Goal: Task Accomplishment & Management: Use online tool/utility

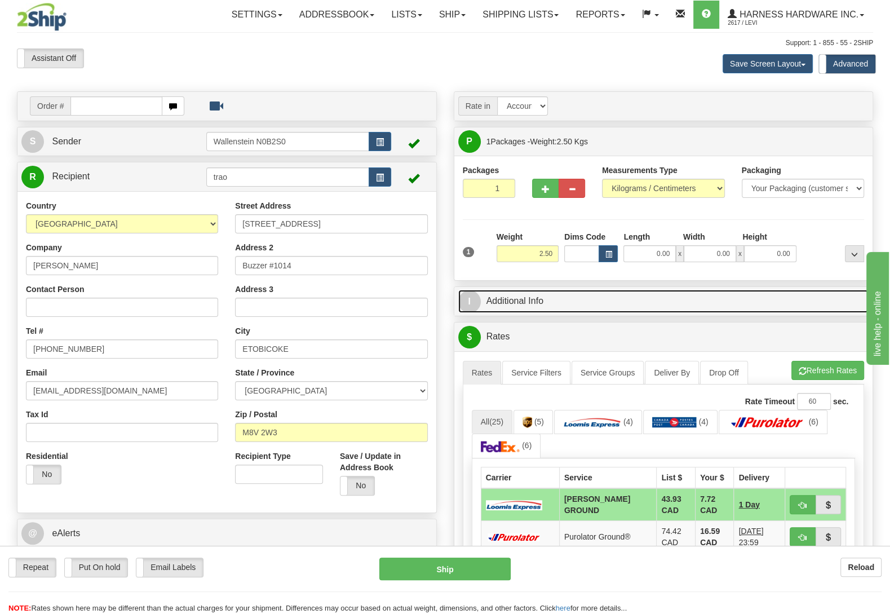
click at [555, 308] on link "I Additional Info" at bounding box center [663, 301] width 411 height 23
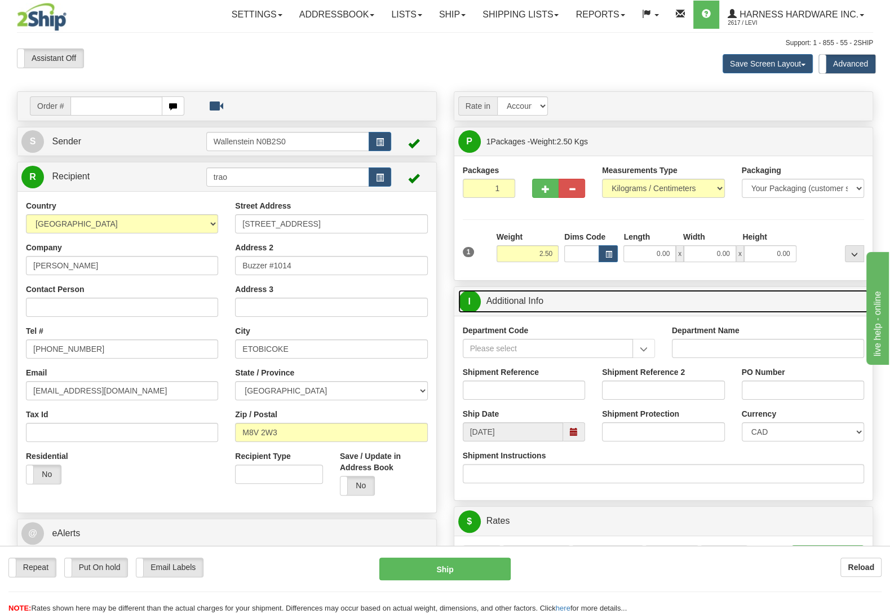
click at [574, 436] on span at bounding box center [574, 432] width 8 height 8
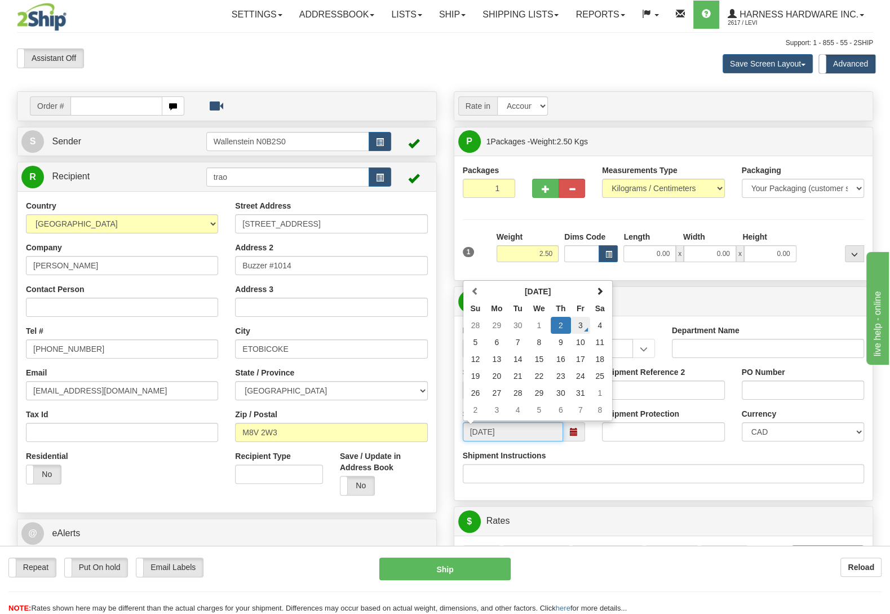
click at [581, 329] on td "3" at bounding box center [580, 325] width 19 height 17
type input "[DATE]"
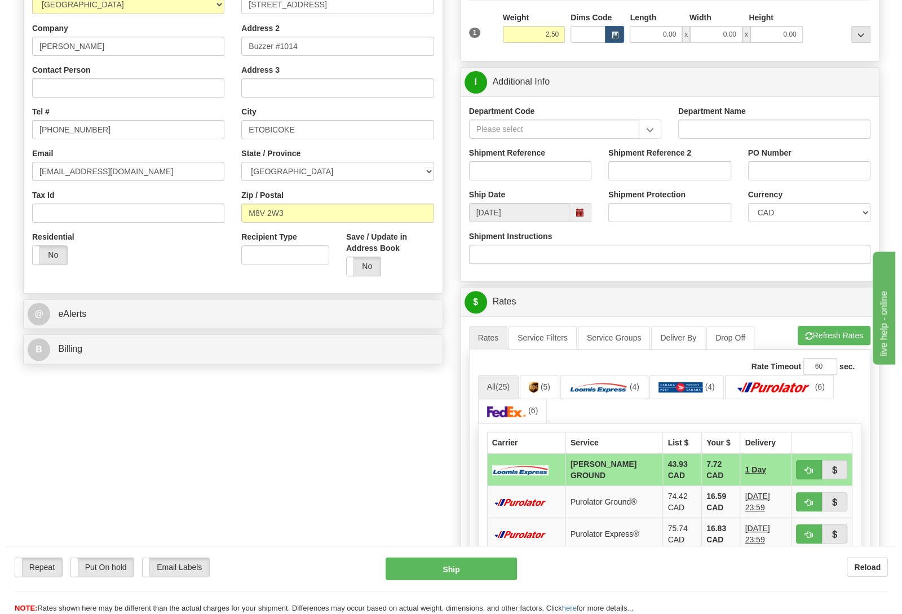
scroll to position [237, 0]
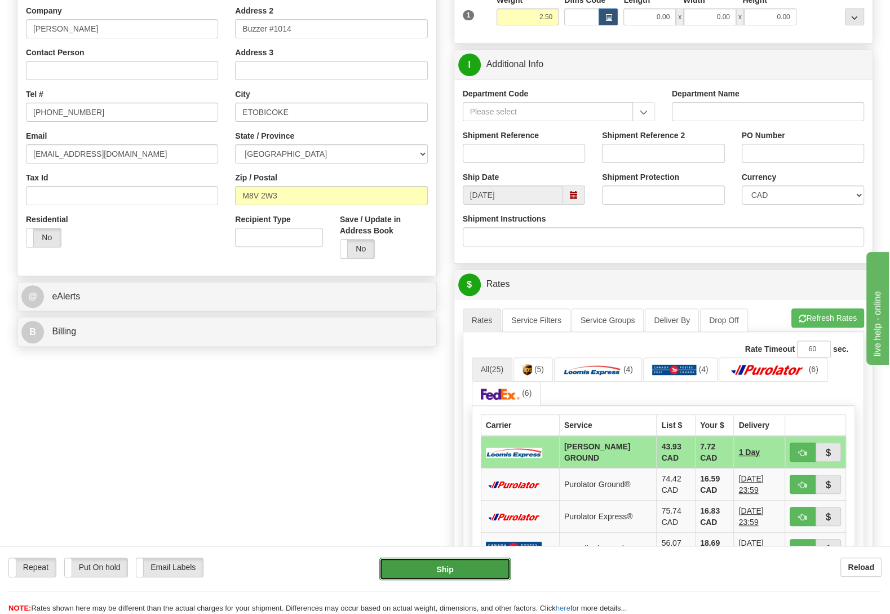
click at [450, 567] on button "Ship" at bounding box center [444, 568] width 131 height 23
type input "DD"
